Goal: Task Accomplishment & Management: Use online tool/utility

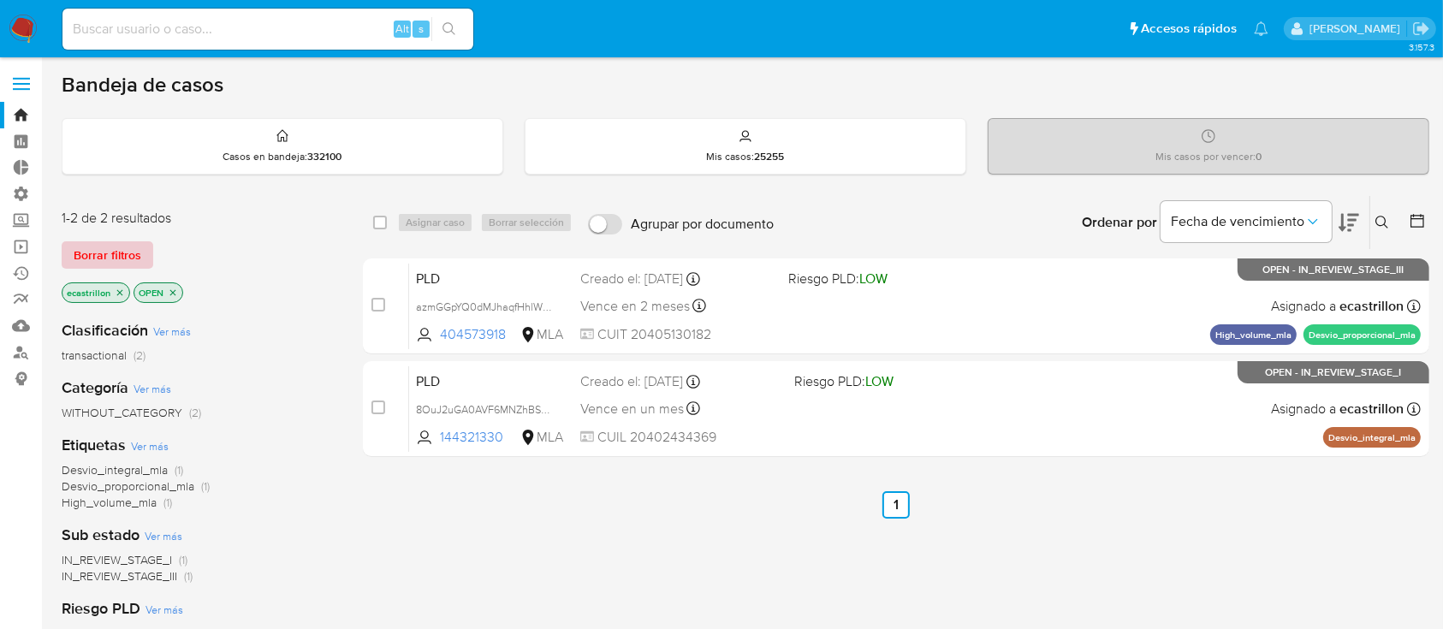
click at [84, 252] on span "Borrar filtros" at bounding box center [108, 255] width 68 height 24
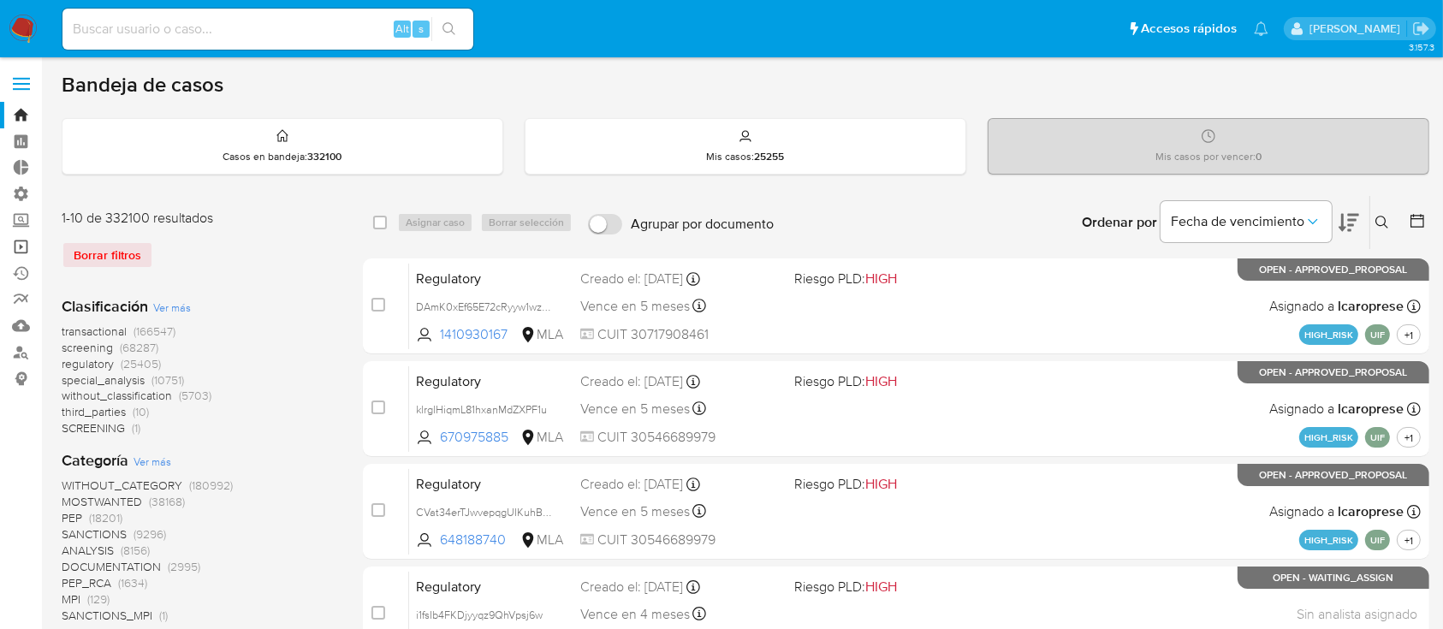
click at [23, 243] on link "Operaciones masivas" at bounding box center [102, 247] width 204 height 27
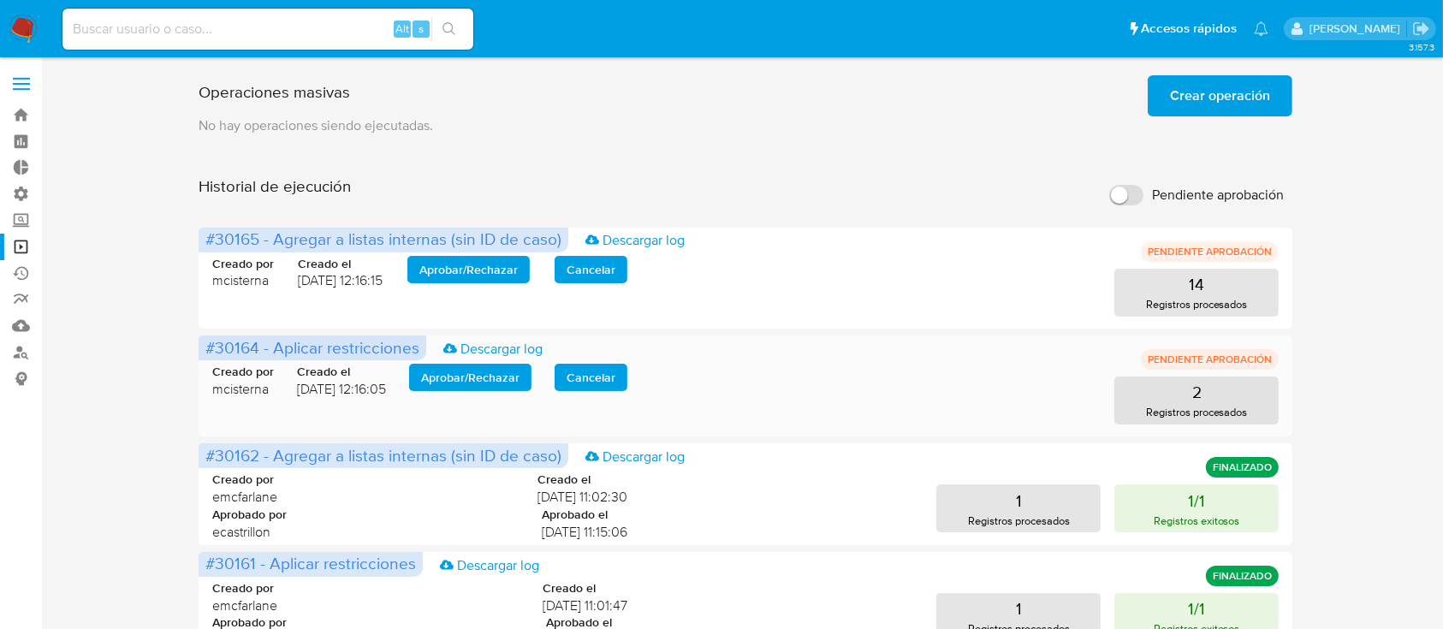
click at [496, 366] on span "Aprobar / Rechazar" at bounding box center [470, 378] width 98 height 24
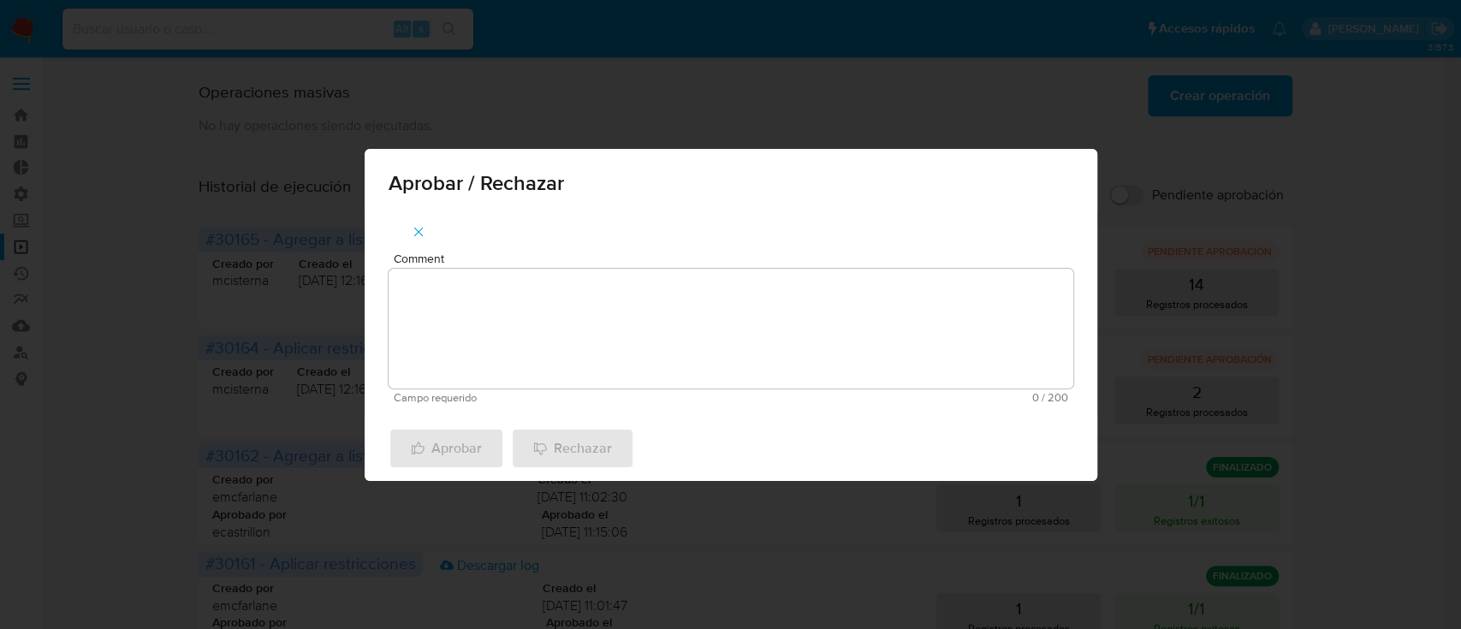
click at [524, 370] on textarea "Comment" at bounding box center [731, 329] width 685 height 120
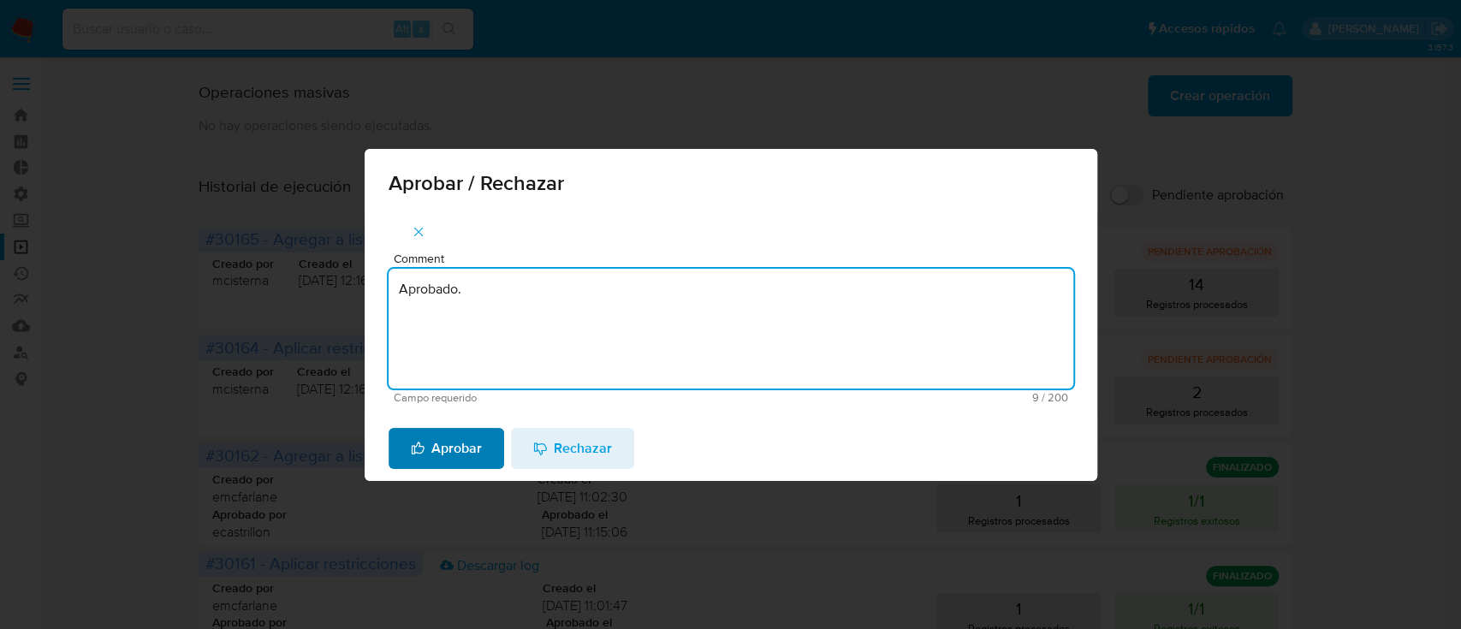
type textarea "Aprobado."
click at [473, 451] on span "Aprobar" at bounding box center [446, 449] width 71 height 38
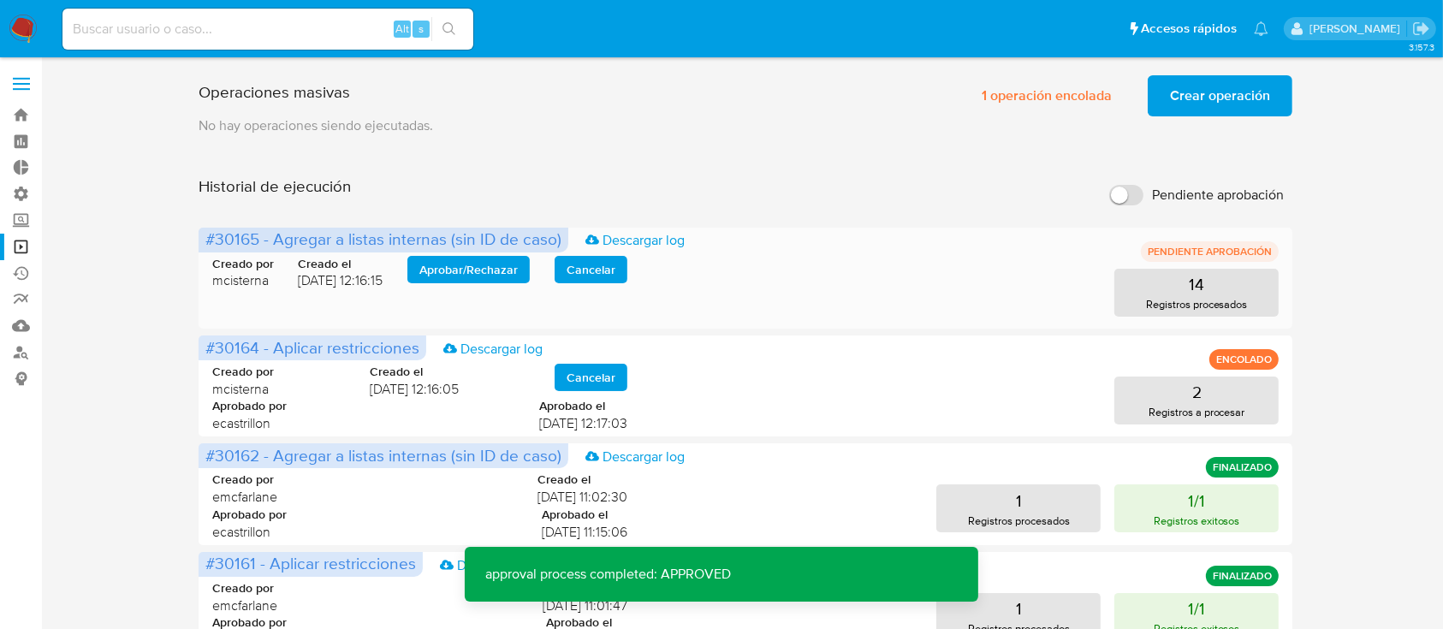
click at [434, 275] on span "Aprobar / Rechazar" at bounding box center [468, 270] width 98 height 24
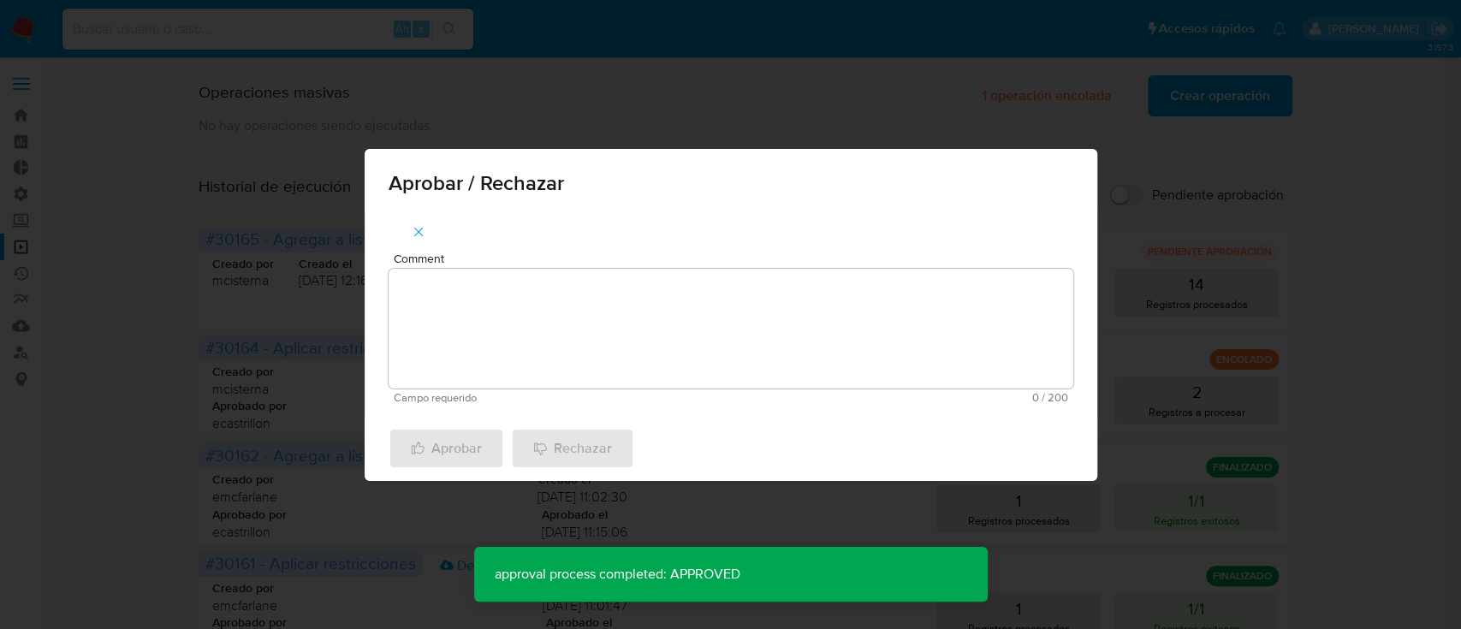
click at [445, 298] on textarea "Comment" at bounding box center [731, 329] width 685 height 120
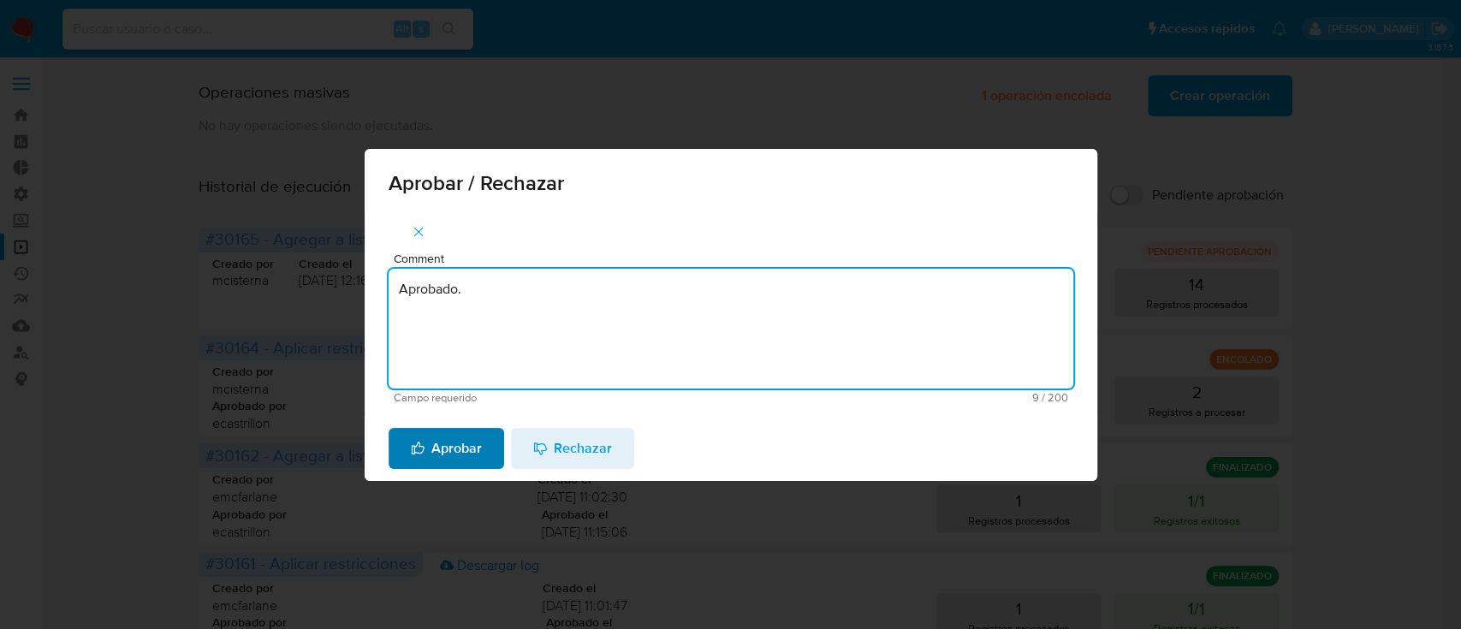
type textarea "Aprobado."
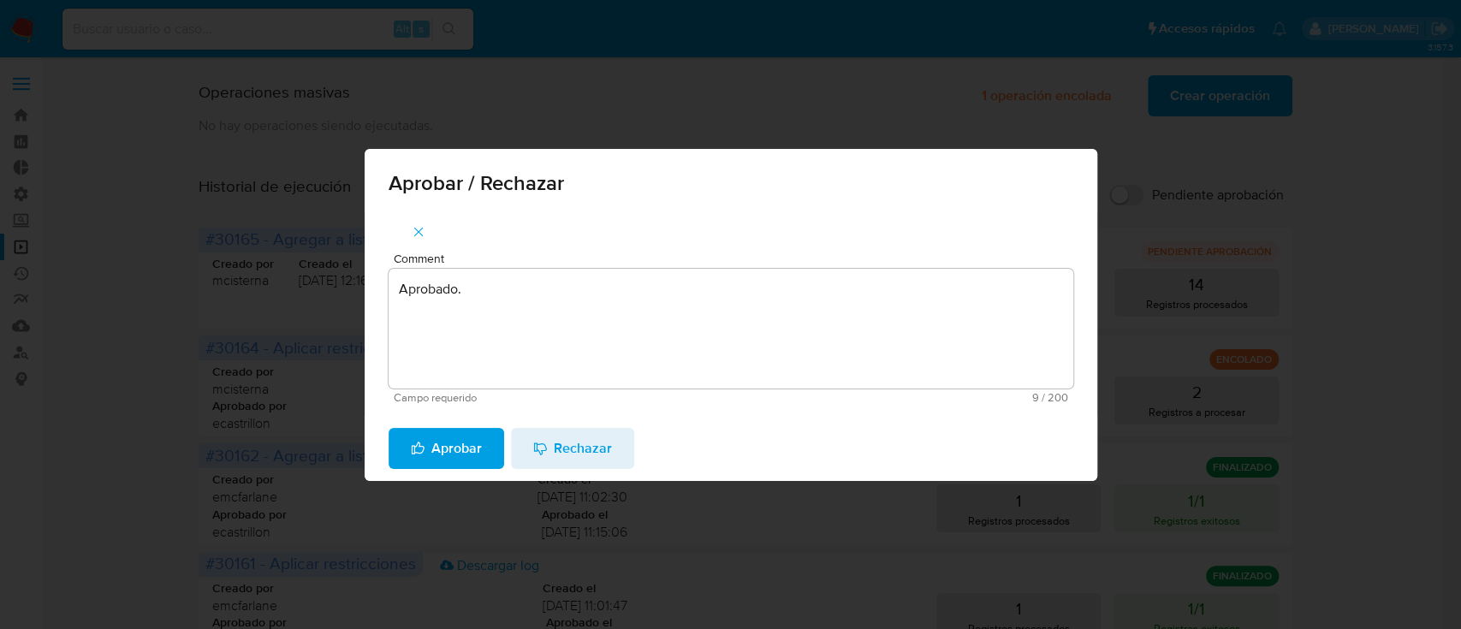
click at [446, 443] on span "Aprobar" at bounding box center [446, 449] width 71 height 38
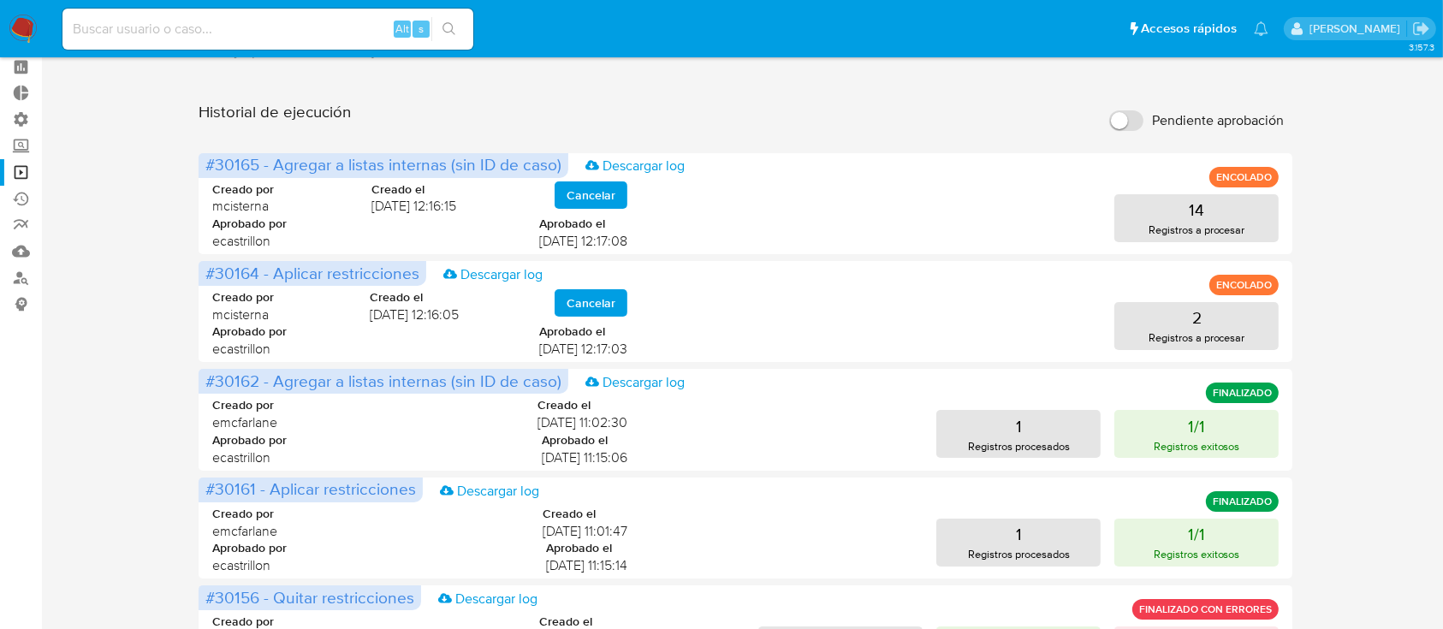
scroll to position [75, 0]
